Goal: Task Accomplishment & Management: Use online tool/utility

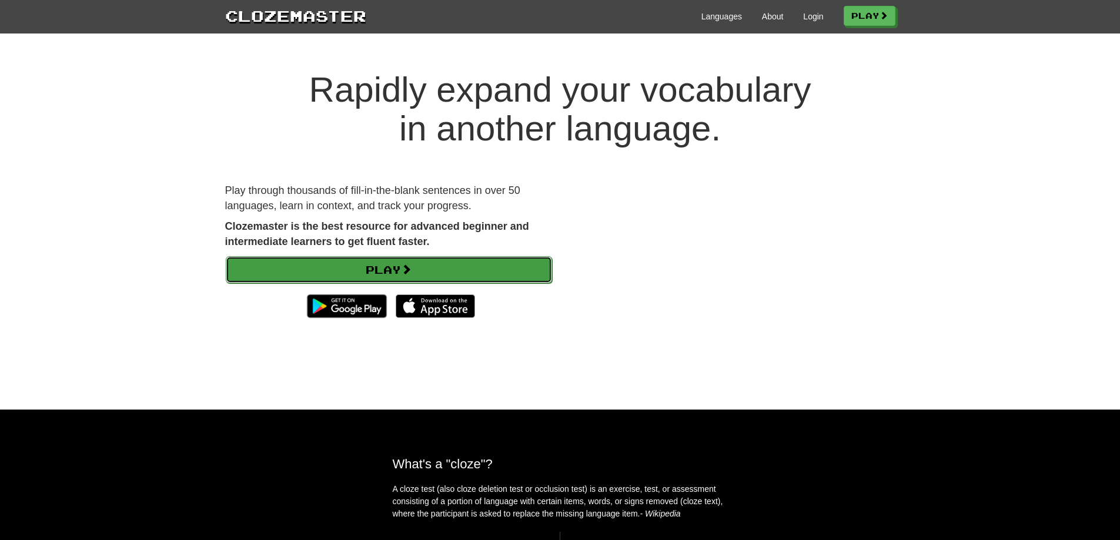
click at [453, 269] on link "Play" at bounding box center [389, 269] width 326 height 27
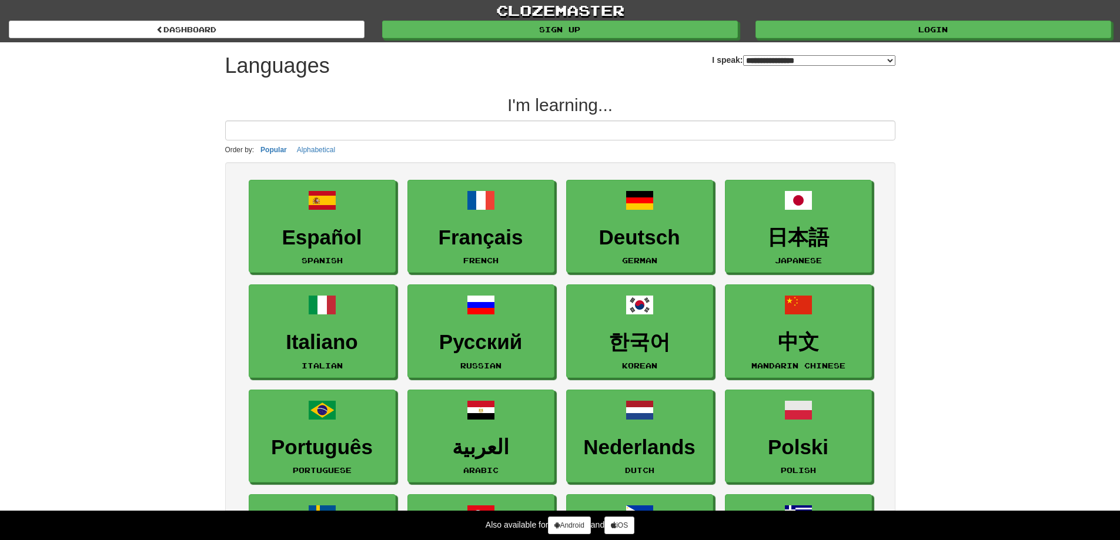
select select "*******"
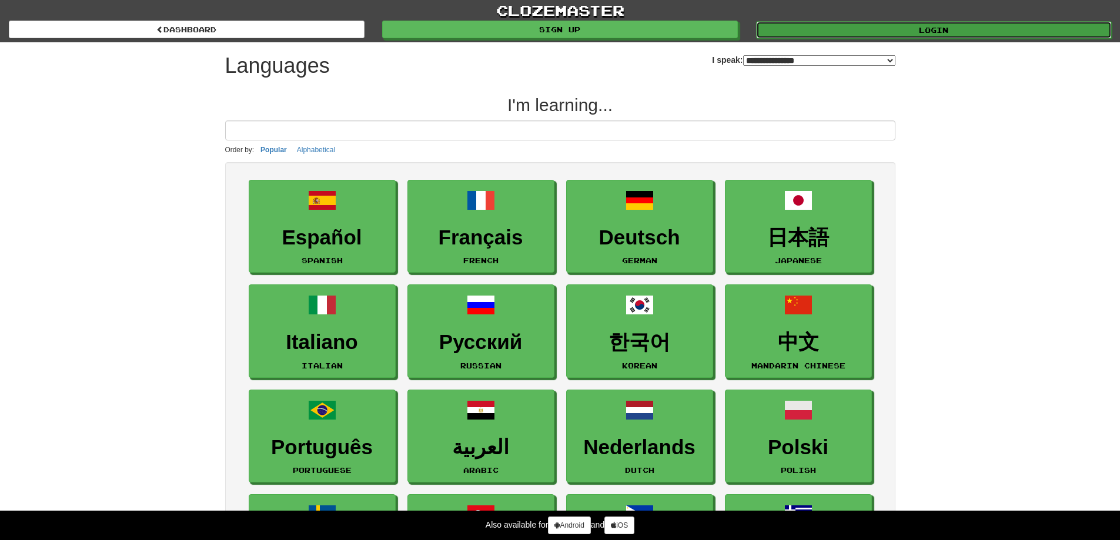
click at [880, 22] on link "Login" at bounding box center [934, 30] width 356 height 18
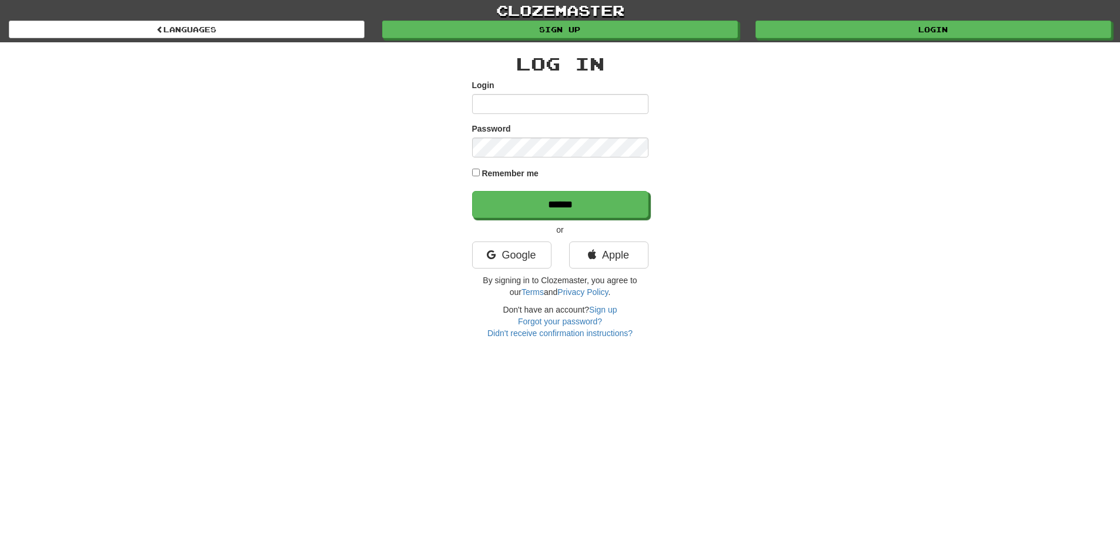
click at [564, 98] on input "Login" at bounding box center [560, 104] width 176 height 20
